Goal: Task Accomplishment & Management: Use online tool/utility

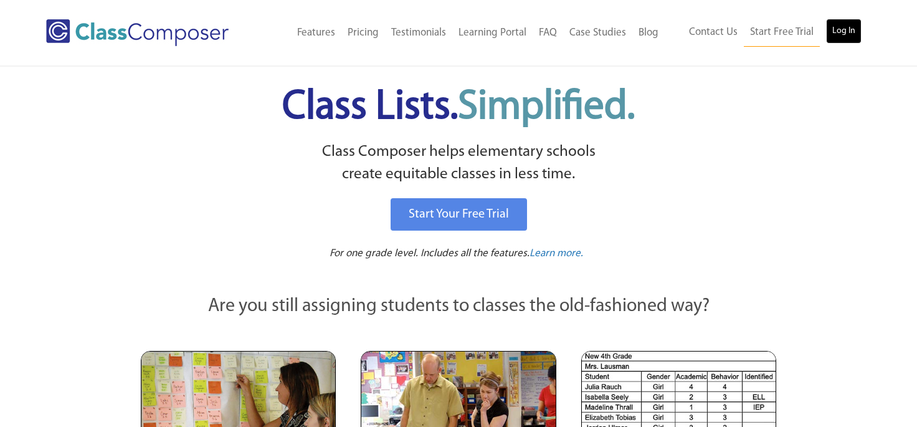
click at [845, 22] on link "Log In" at bounding box center [844, 31] width 36 height 25
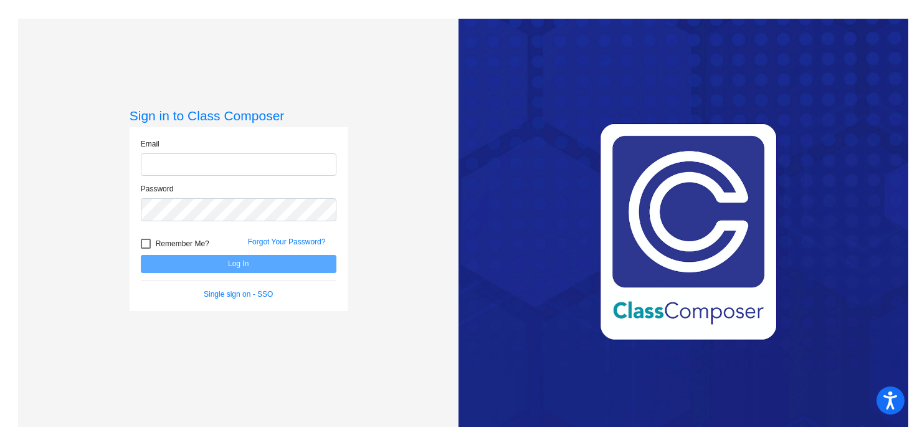
type input "mhesch@isd186.org"
click at [232, 266] on button "Log In" at bounding box center [239, 264] width 196 height 18
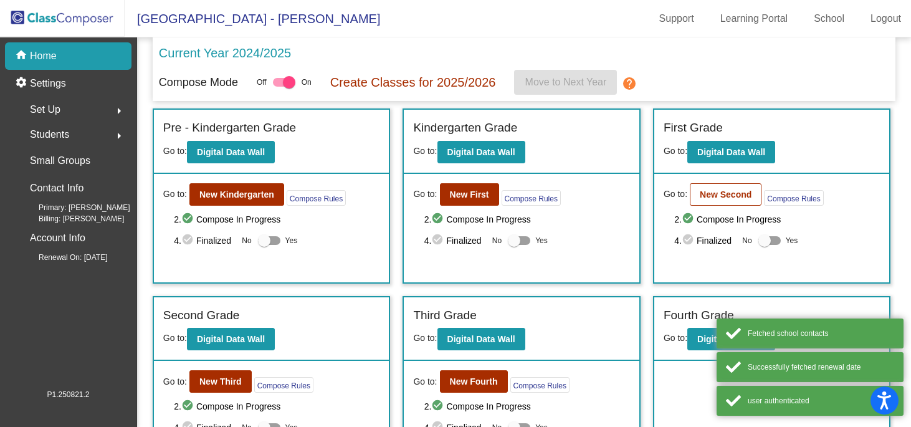
click at [712, 207] on div "Go to: New Second Compose Rules 2. check_circle Compose In Progress 4. check_ci…" at bounding box center [772, 228] width 236 height 108
click at [712, 206] on button "New Second" at bounding box center [726, 194] width 72 height 22
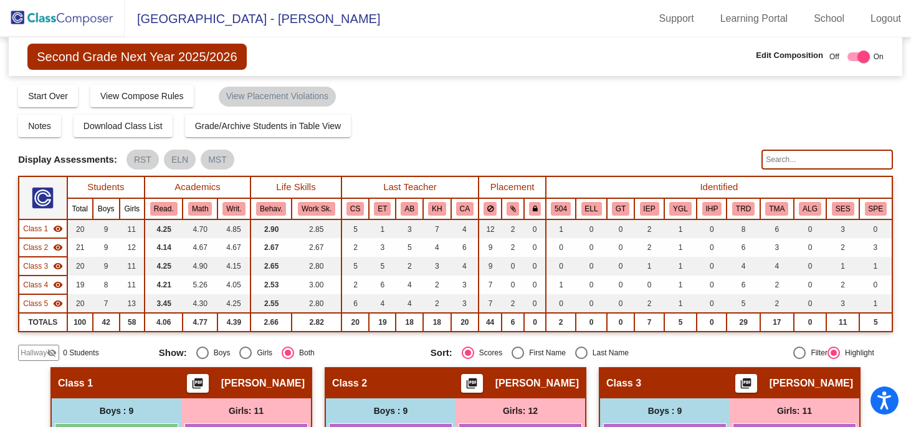
click at [667, 123] on div "Notes Download Class List Import Students Grade/Archive Students in Table View …" at bounding box center [455, 126] width 875 height 22
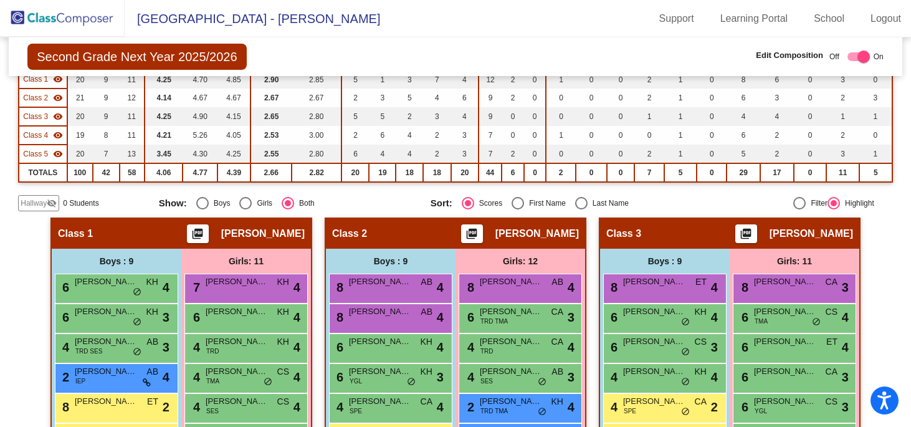
scroll to position [125, 0]
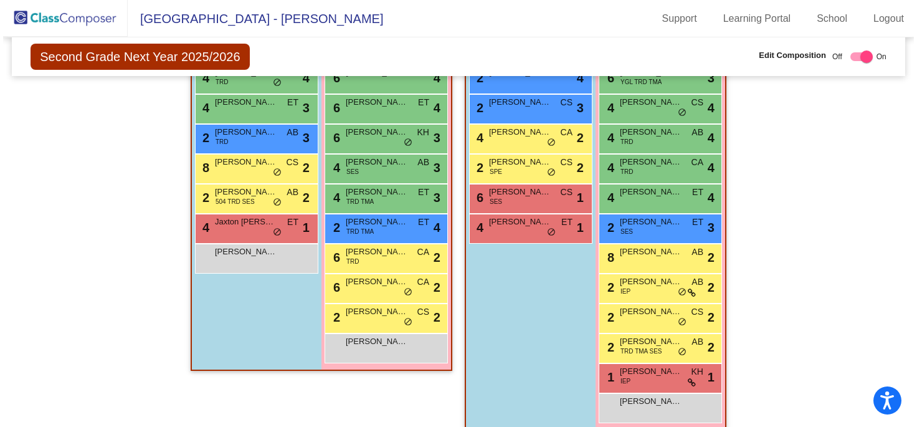
scroll to position [839, 0]
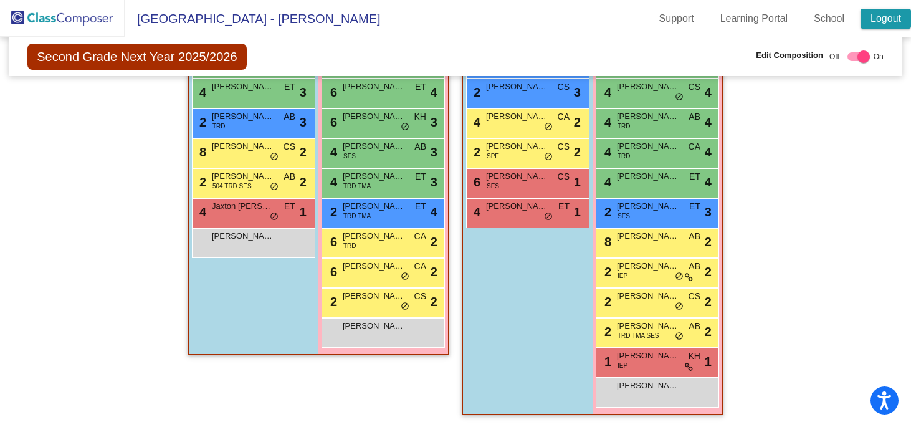
click at [886, 24] on link "Logout" at bounding box center [886, 19] width 50 height 20
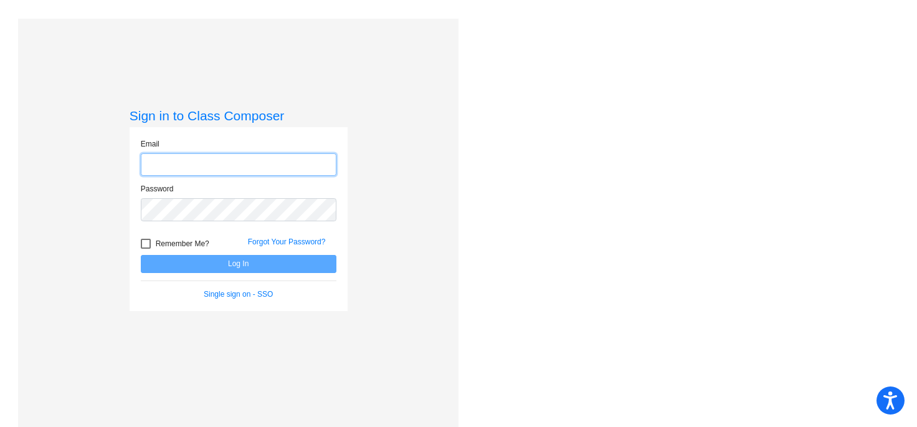
type input "mhesch@isd186.org"
